Goal: Communication & Community: Answer question/provide support

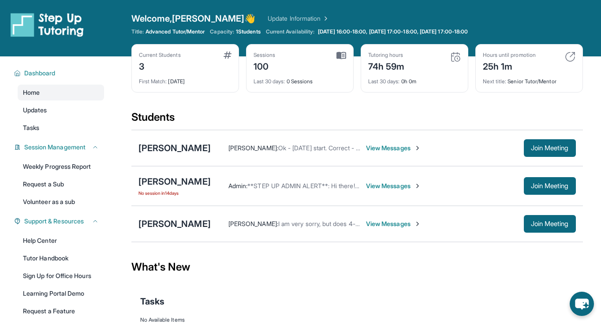
click at [371, 190] on div "Admin : **STEP UP ADMIN ALERT**: Hi there! Can you both please confirm whether …" at bounding box center [393, 186] width 365 height 18
click at [373, 186] on span "View Messages" at bounding box center [393, 186] width 55 height 9
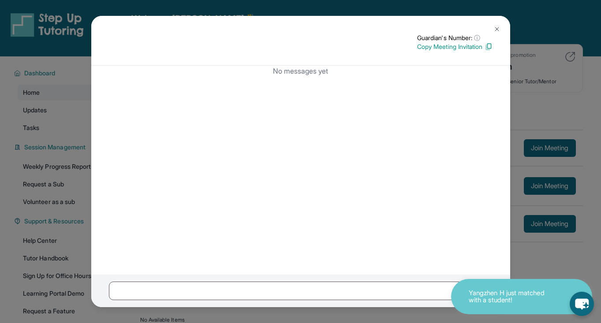
scroll to position [58, 0]
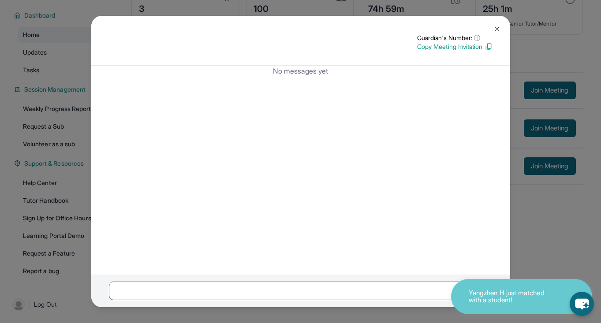
click at [496, 20] on button at bounding box center [497, 29] width 18 height 18
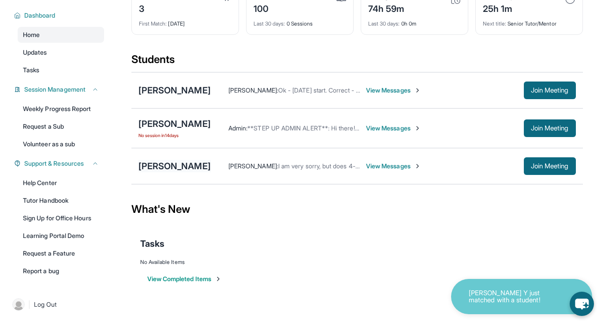
click at [180, 170] on div "[PERSON_NAME]" at bounding box center [174, 166] width 72 height 12
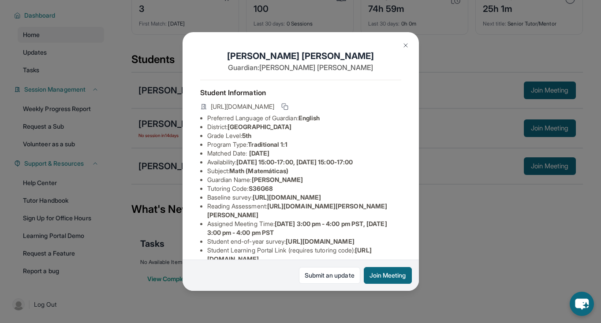
click at [404, 46] on img at bounding box center [405, 45] width 7 height 7
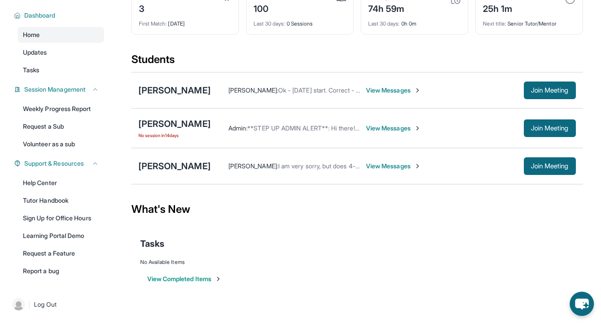
click at [303, 165] on span "I am very sorry, but does 4-4:45pm [DATE] and Thursdays work for you guys? I ch…" at bounding box center [456, 165] width 357 height 7
click at [389, 165] on span "View Messages" at bounding box center [393, 166] width 55 height 9
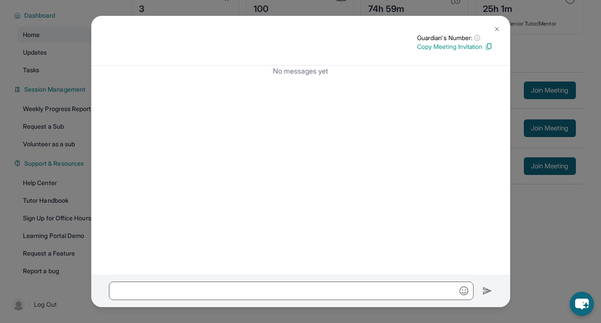
click at [500, 29] on button at bounding box center [497, 29] width 18 height 18
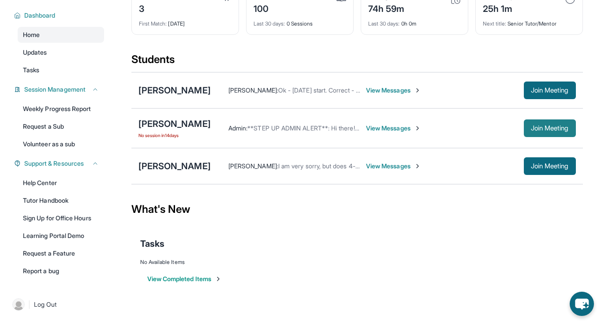
click at [543, 120] on button "Join Meeting" at bounding box center [550, 128] width 52 height 18
click at [424, 273] on div "View Completed Items" at bounding box center [357, 279] width 434 height 26
click at [60, 55] on link "Updates" at bounding box center [61, 53] width 86 height 16
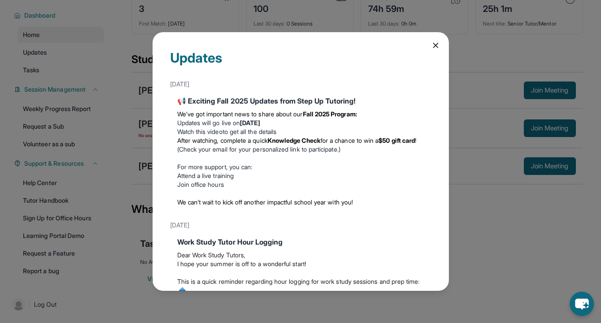
click at [277, 137] on strong "Knowledge Check" at bounding box center [293, 140] width 53 height 7
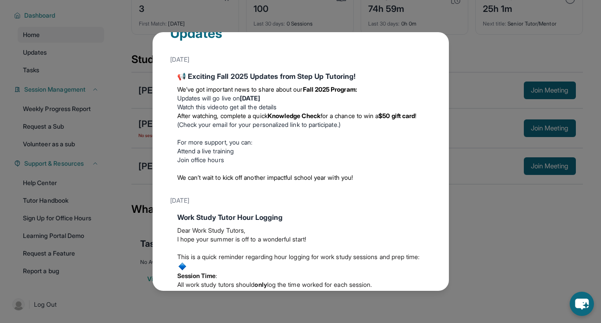
scroll to position [27, 0]
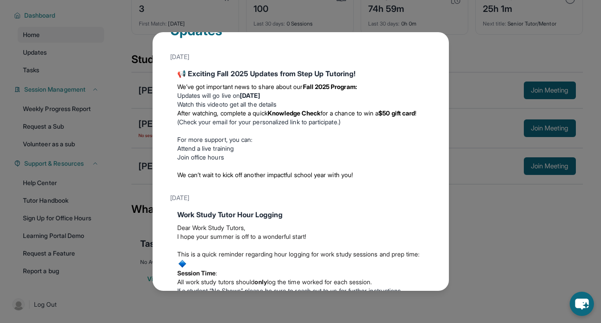
click at [163, 149] on div "Updates [DATE] 📢 Exciting Fall 2025 Updates from Step Up Tutoring! We’ve got im…" at bounding box center [300, 161] width 296 height 258
click at [229, 153] on li "Join office hours" at bounding box center [300, 157] width 247 height 9
click at [231, 91] on li "Updates will go live [DATE][DATE]" at bounding box center [300, 95] width 247 height 9
click at [220, 132] on p at bounding box center [300, 130] width 247 height 9
click at [219, 149] on link "Attend a live training" at bounding box center [205, 148] width 57 height 7
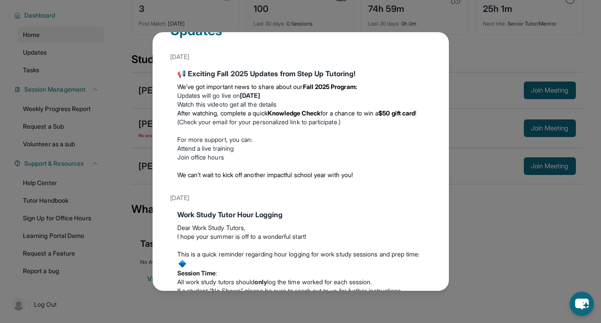
click at [222, 104] on link "Watch this video" at bounding box center [199, 103] width 45 height 7
click at [126, 149] on div "Updates [DATE] 📢 Exciting Fall 2025 Updates from Step Up Tutoring! We’ve got im…" at bounding box center [300, 161] width 601 height 323
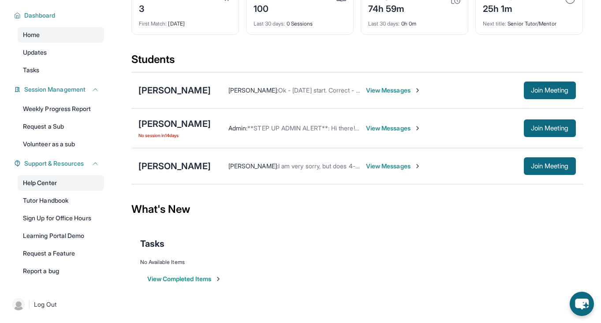
click at [77, 188] on link "Help Center" at bounding box center [61, 183] width 86 height 16
click at [85, 202] on link "Tutor Handbook" at bounding box center [61, 201] width 86 height 16
